Goal: Use online tool/utility

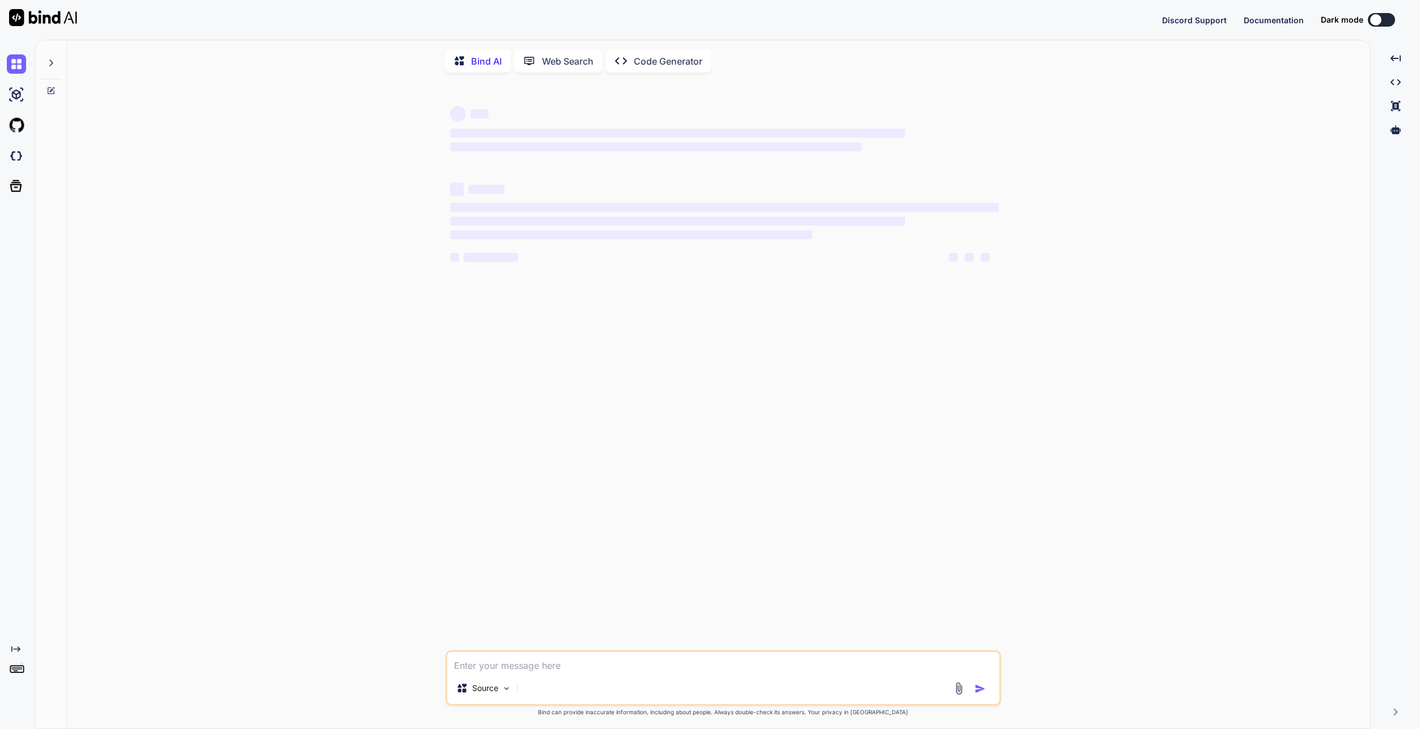
type textarea "x"
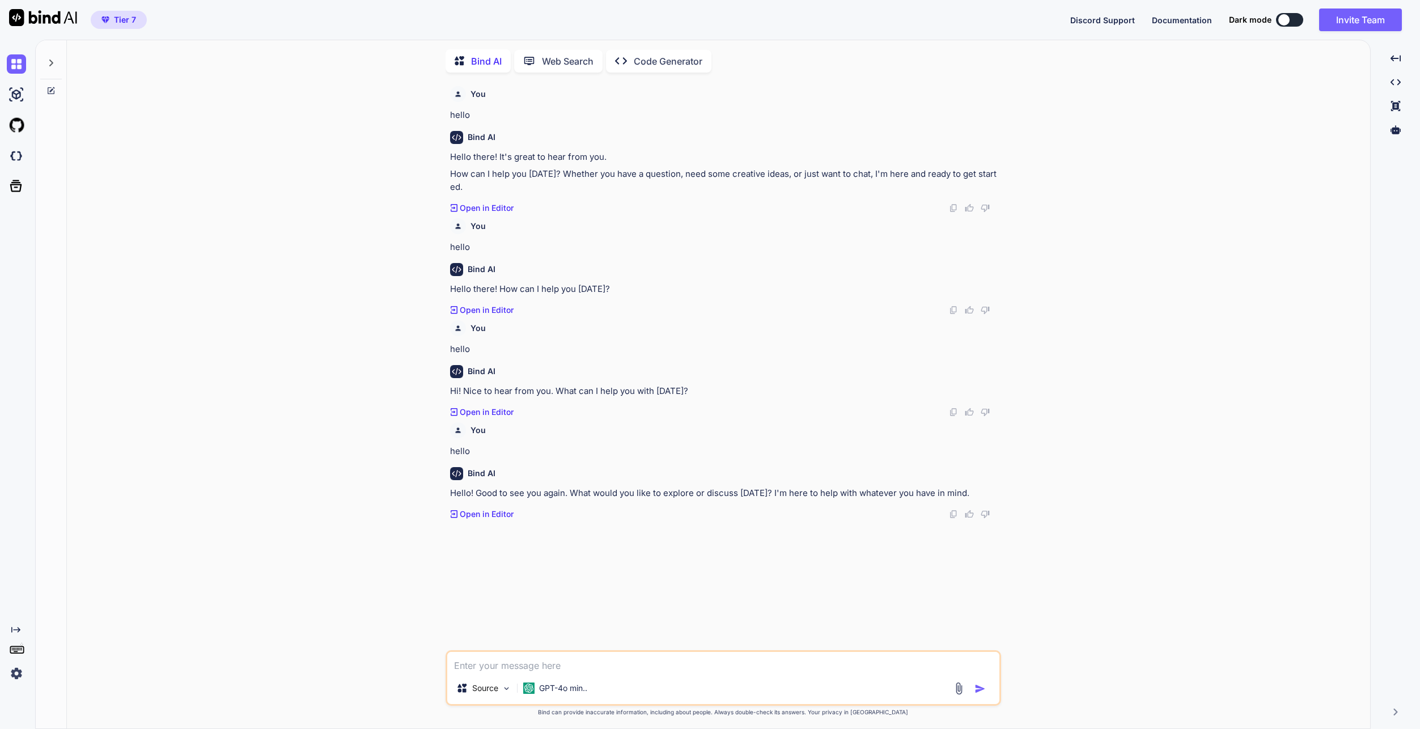
scroll to position [5, 0]
click at [56, 44] on div at bounding box center [51, 58] width 22 height 39
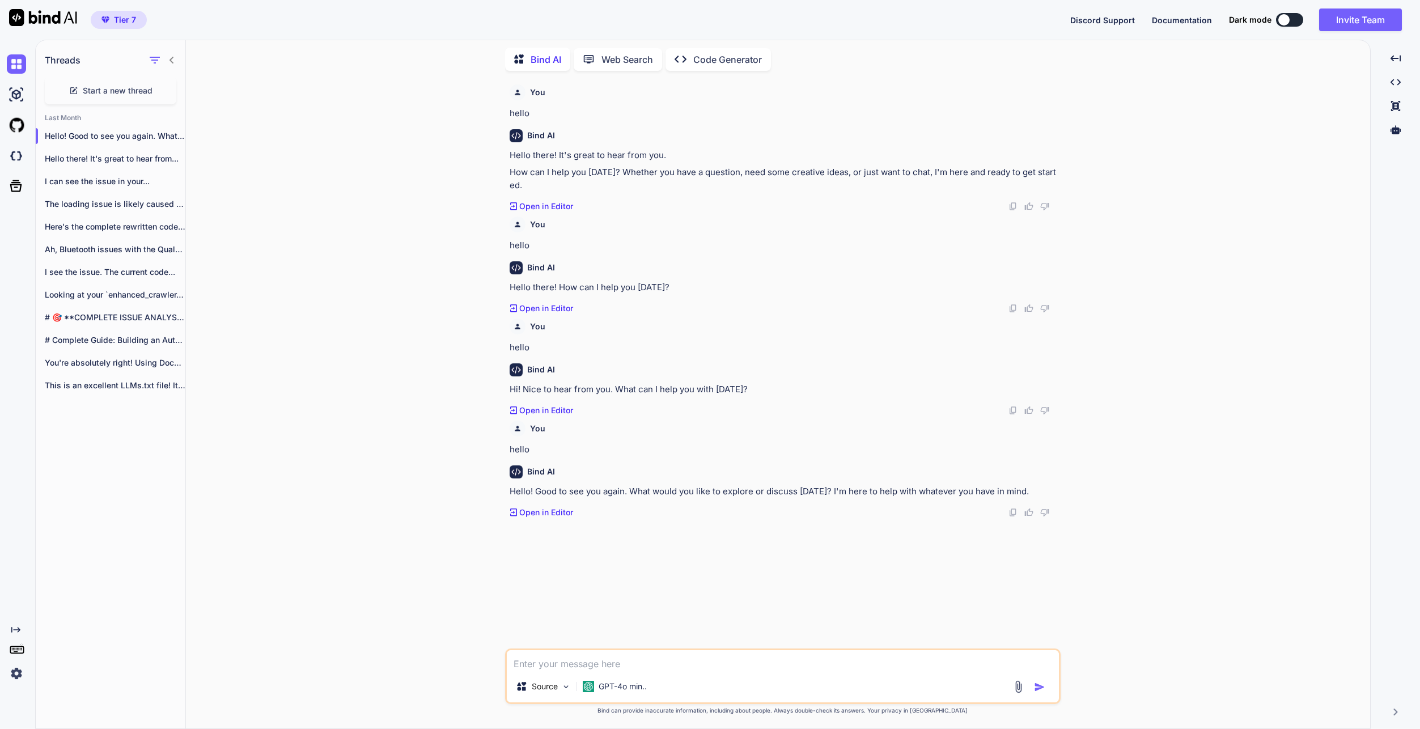
click at [706, 59] on p "Code Generator" at bounding box center [727, 60] width 69 height 14
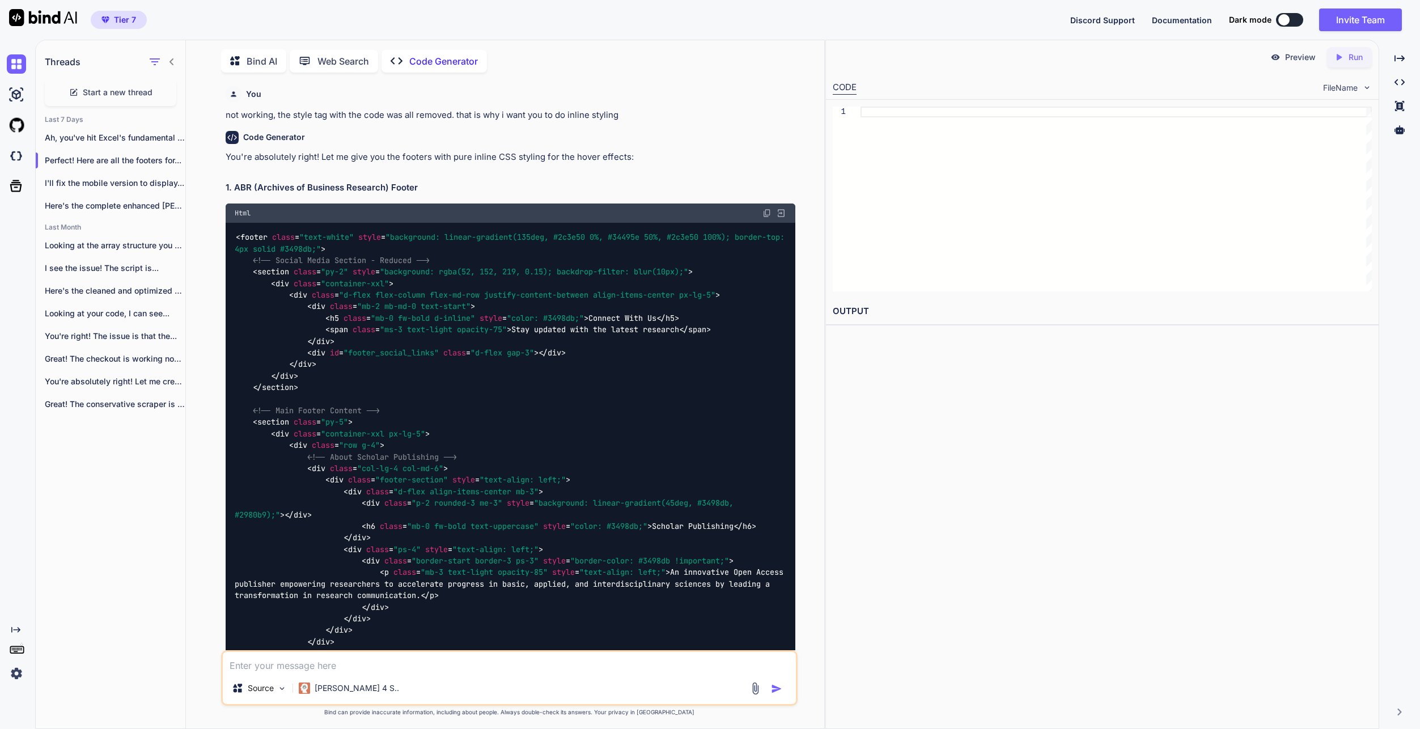
scroll to position [5, 0]
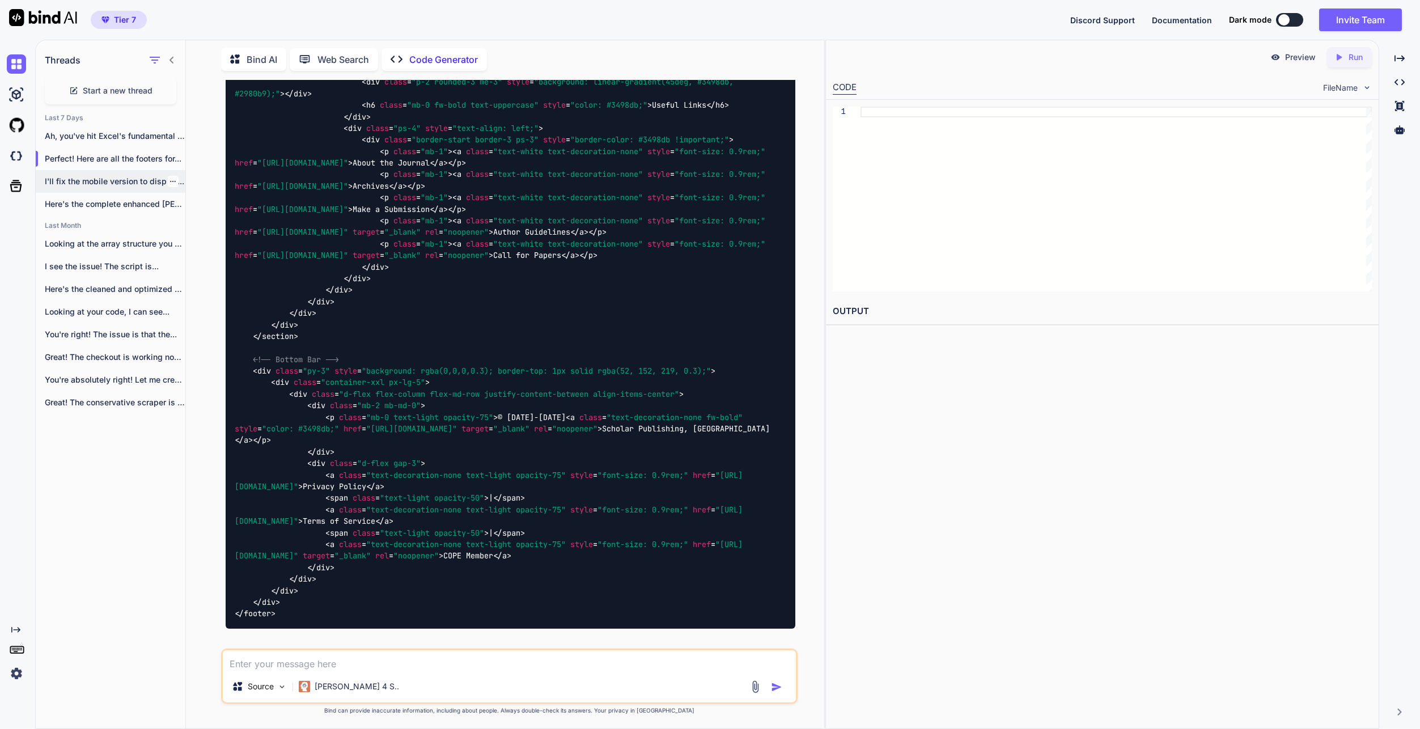
click at [69, 177] on p "I'll fix the mobile version to display..." at bounding box center [115, 181] width 141 height 11
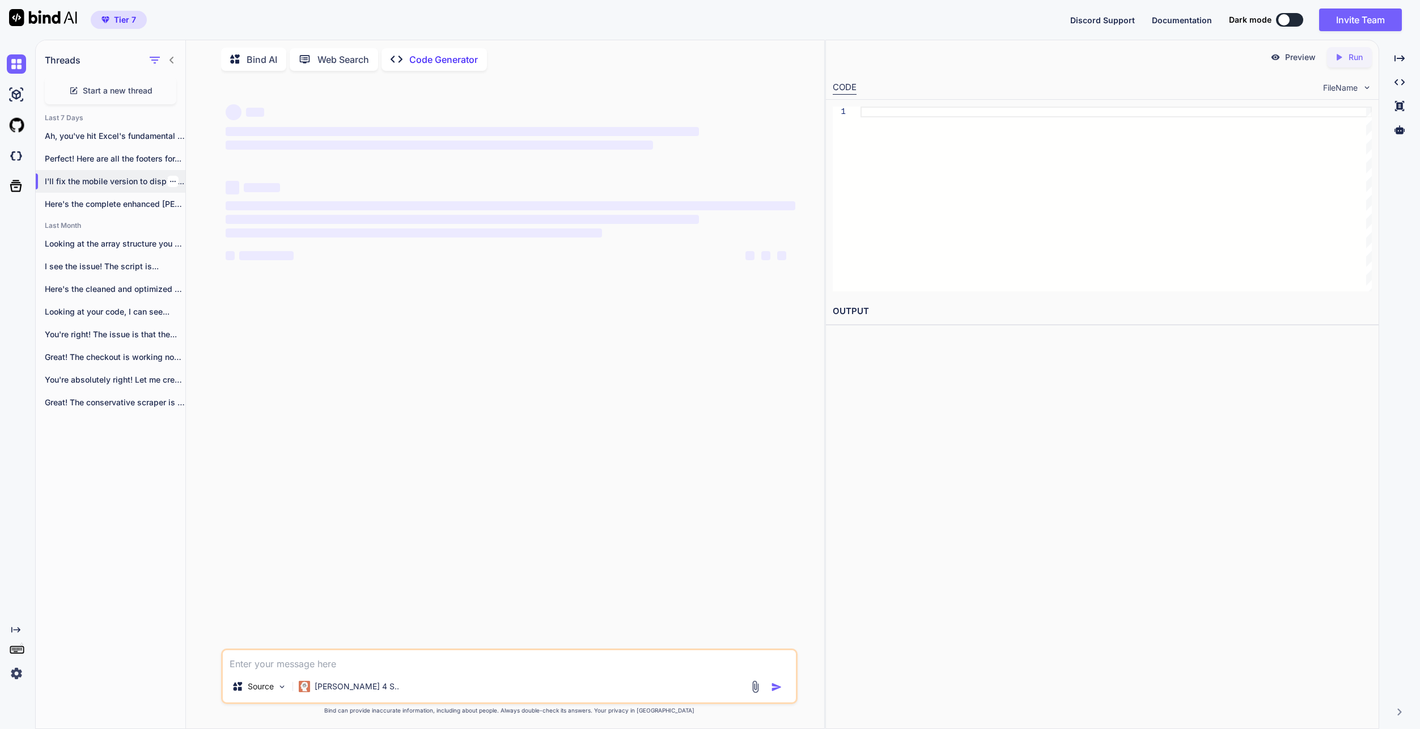
scroll to position [0, 0]
click at [73, 209] on div "Here's the complete enhanced [PERSON_NAME] & [PERSON_NAME]..." at bounding box center [111, 204] width 150 height 23
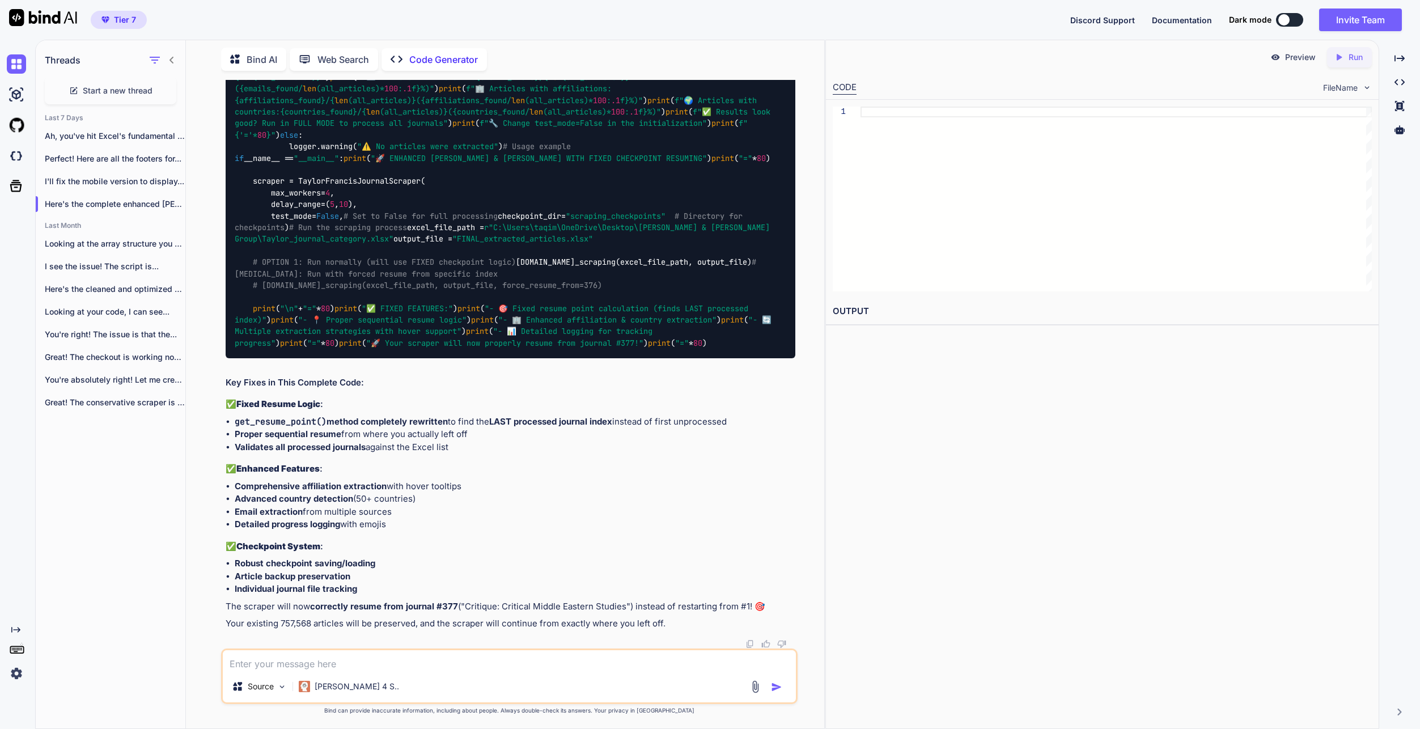
scroll to position [34728, 0]
click at [473, 656] on textarea at bounding box center [509, 660] width 573 height 20
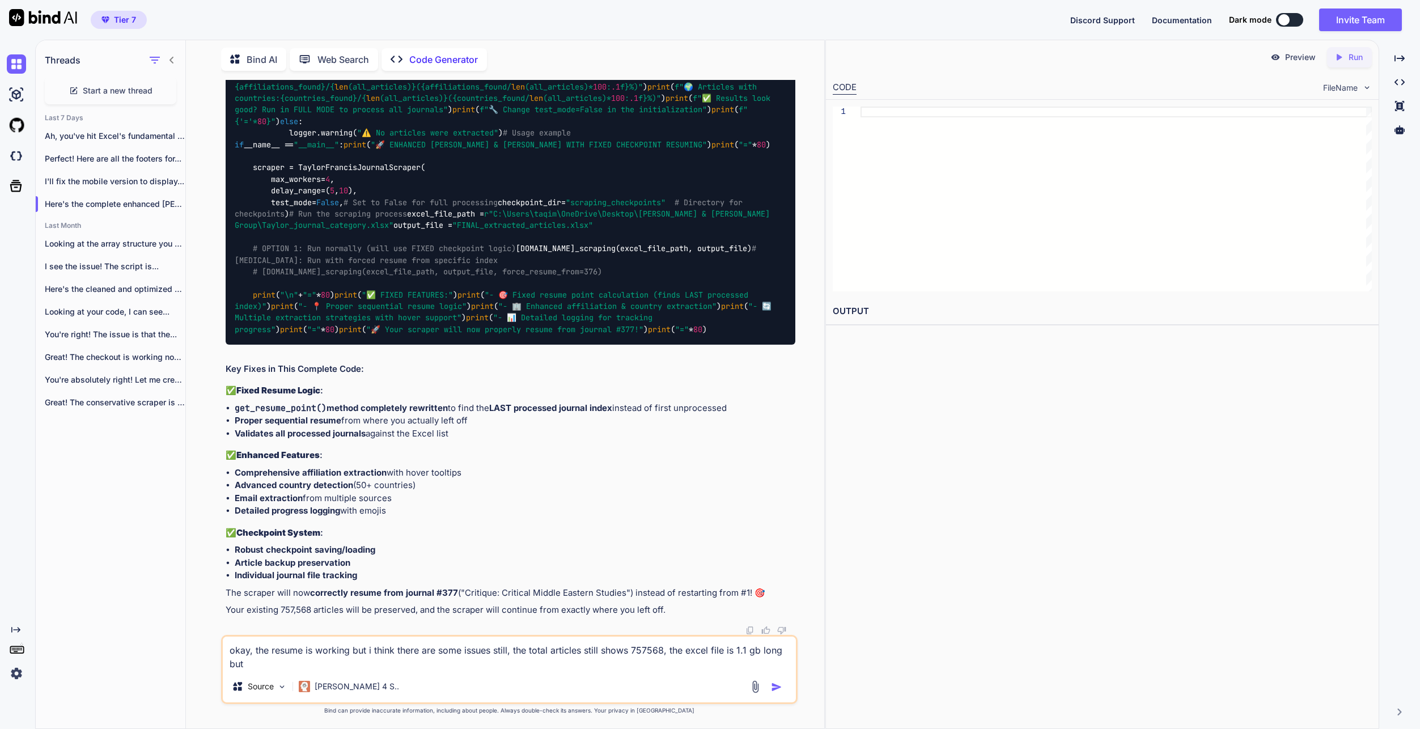
click at [949, 544] on div "Preview Created with Pixso. Run CODE FileName 1 OUTPUT" at bounding box center [1102, 384] width 554 height 689
click at [297, 666] on textarea "okay, the resume is working but i think there are some issues still, the total …" at bounding box center [509, 654] width 573 height 34
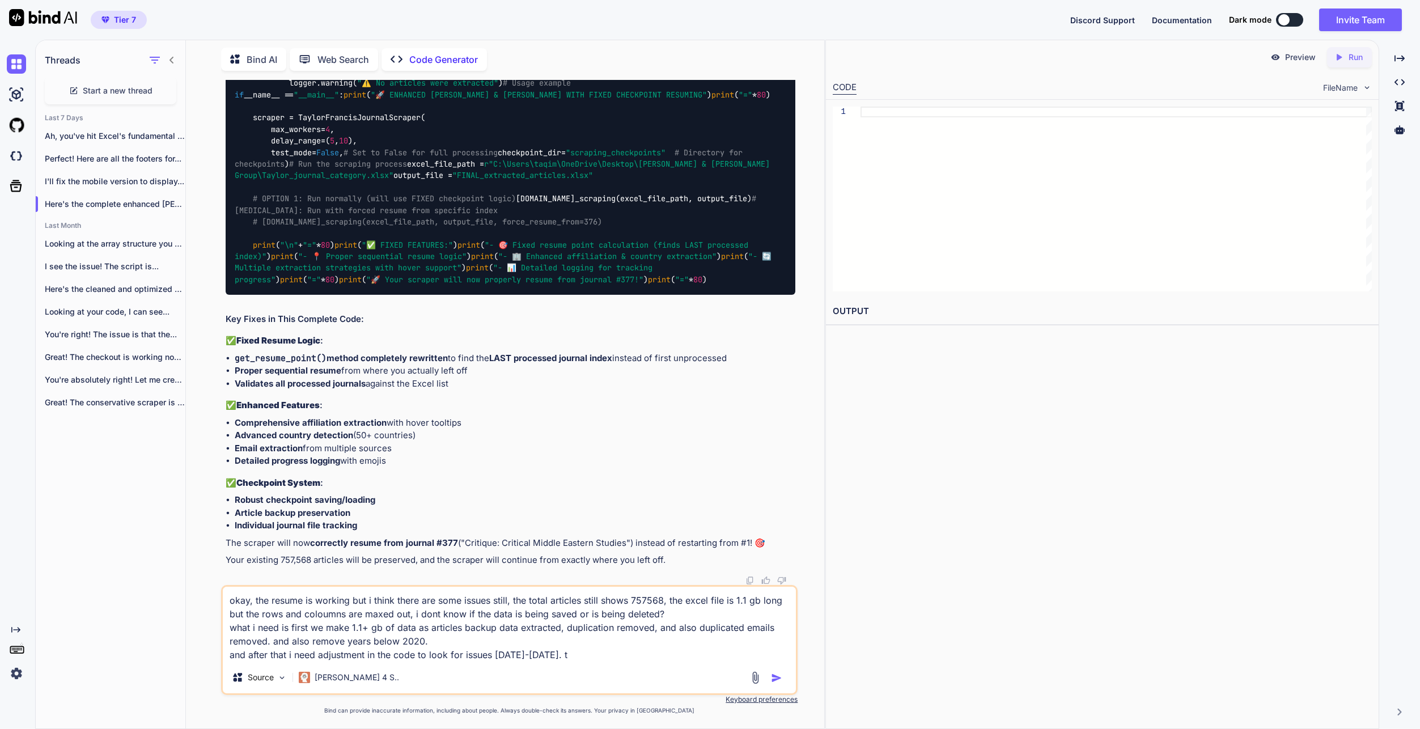
type textarea "okay, the resume is working but i think there are some issues still, the total …"
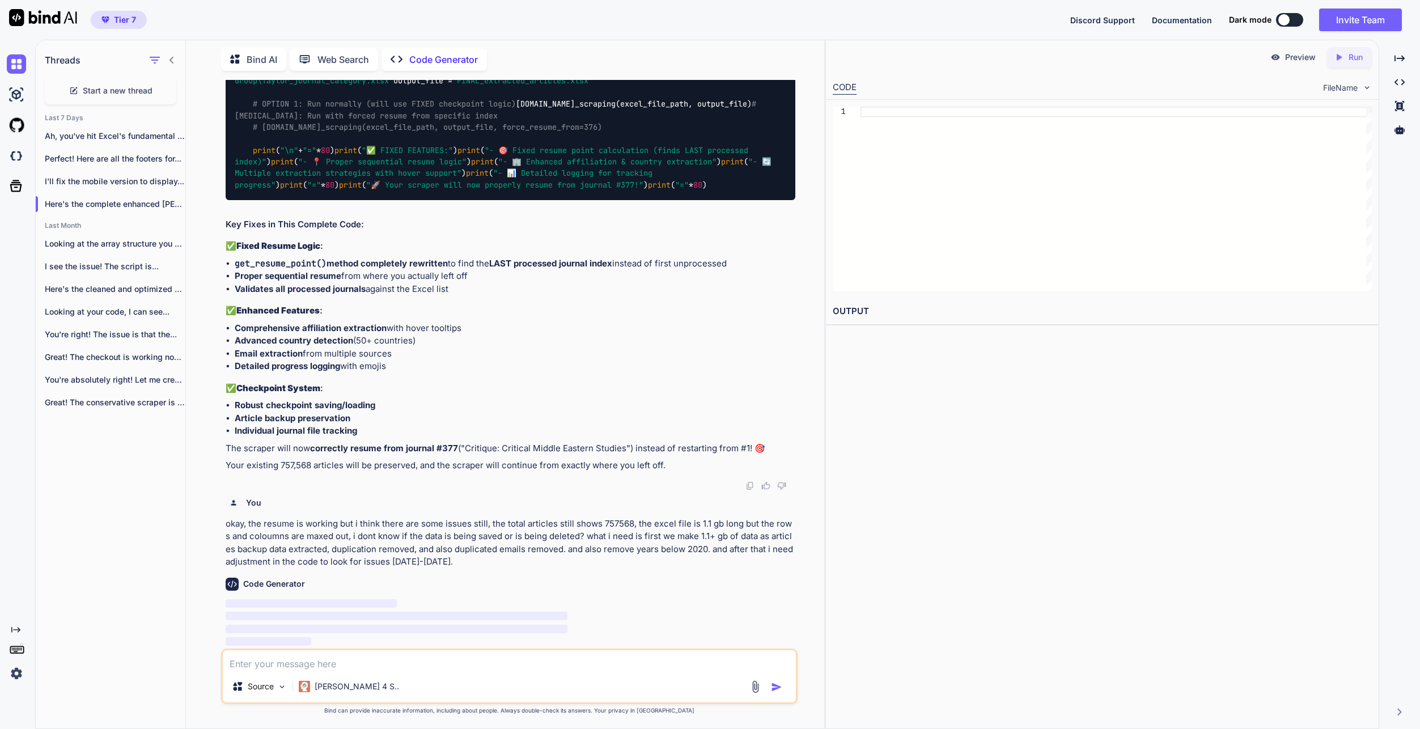
scroll to position [34886, 0]
click at [435, 552] on p "okay, the resume is working but i think there are some issues still, the total …" at bounding box center [511, 543] width 570 height 51
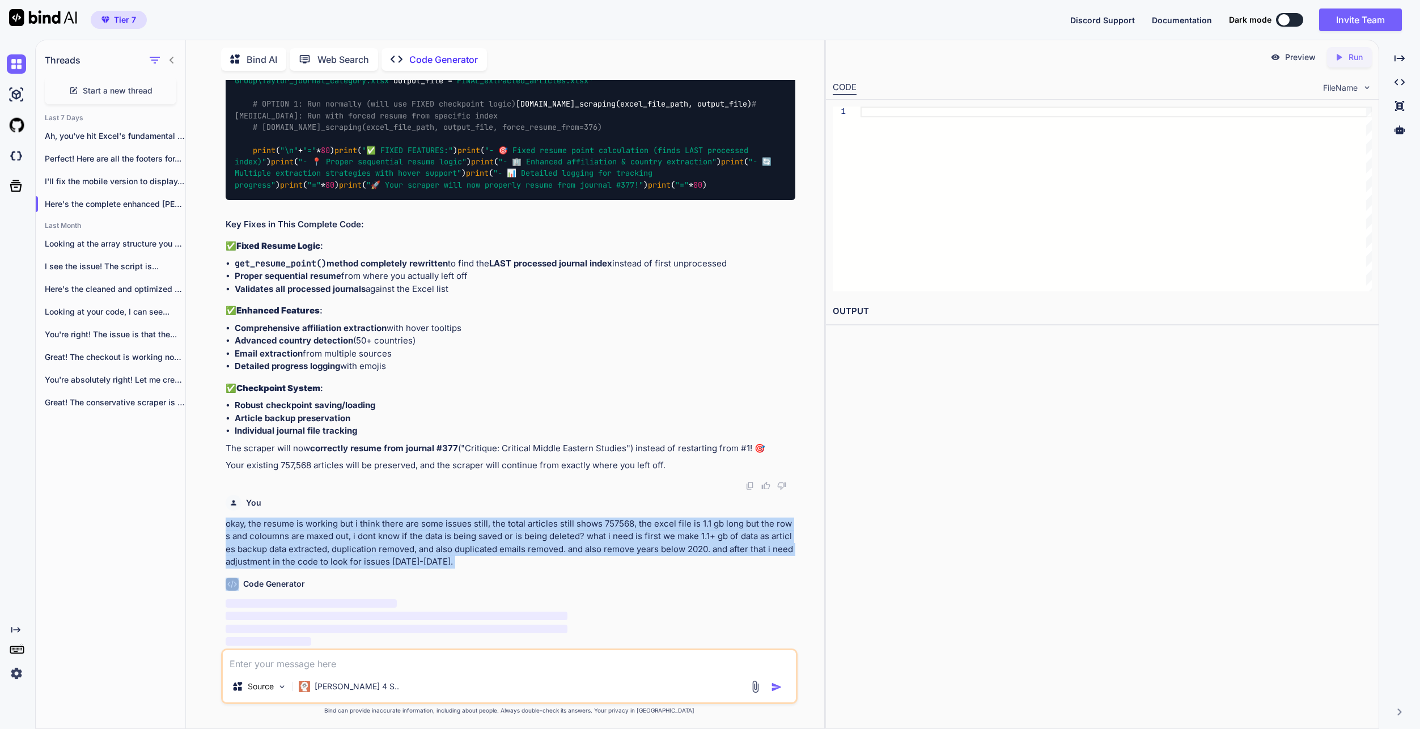
click at [435, 552] on p "okay, the resume is working but i think there are some issues still, the total …" at bounding box center [511, 543] width 570 height 51
copy p "okay, the resume is working but i think there are some issues still, the total …"
